Goal: Task Accomplishment & Management: Manage account settings

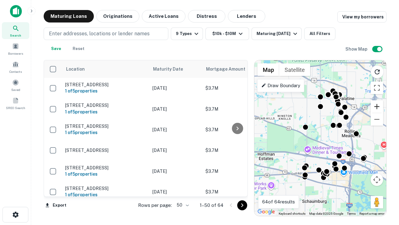
click at [377, 106] on button "Zoom in" at bounding box center [377, 106] width 12 height 12
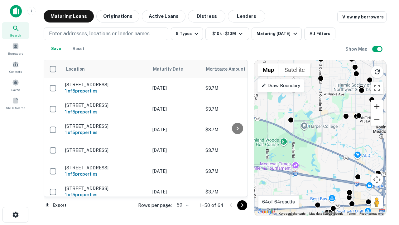
click at [377, 106] on button "Zoom in" at bounding box center [377, 106] width 12 height 12
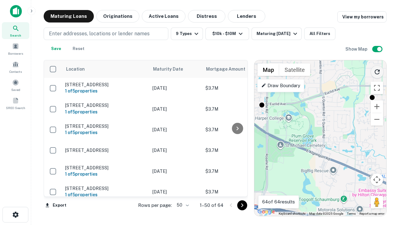
click at [377, 71] on icon "Reload search area" at bounding box center [377, 71] width 7 height 7
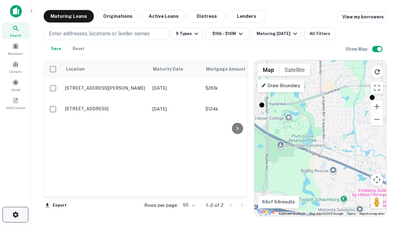
click at [15, 214] on icon "button" at bounding box center [15, 214] width 7 height 7
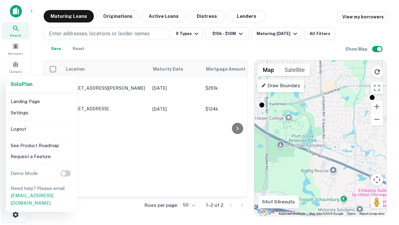
click at [41, 129] on li "Logout" at bounding box center [41, 128] width 67 height 11
